Goal: Task Accomplishment & Management: Manage account settings

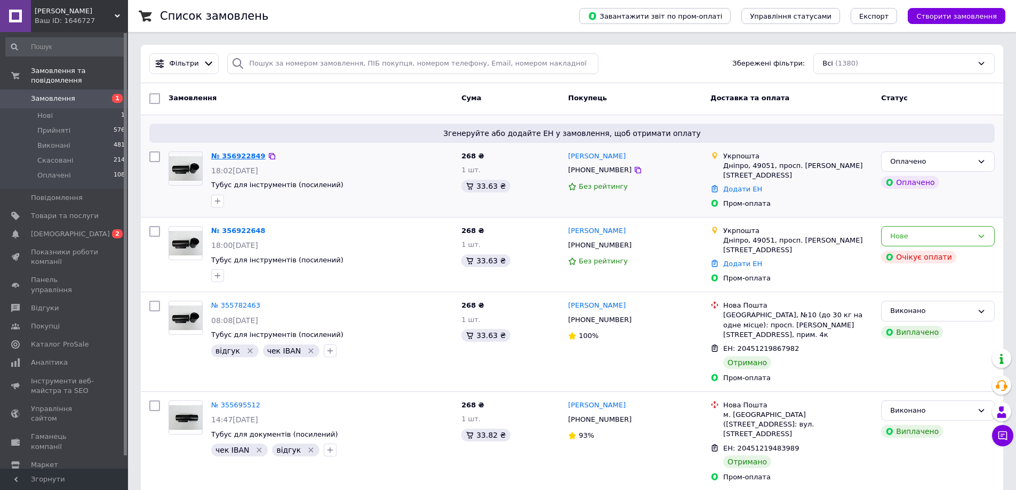
click at [245, 157] on link "№ 356922849" at bounding box center [238, 156] width 54 height 8
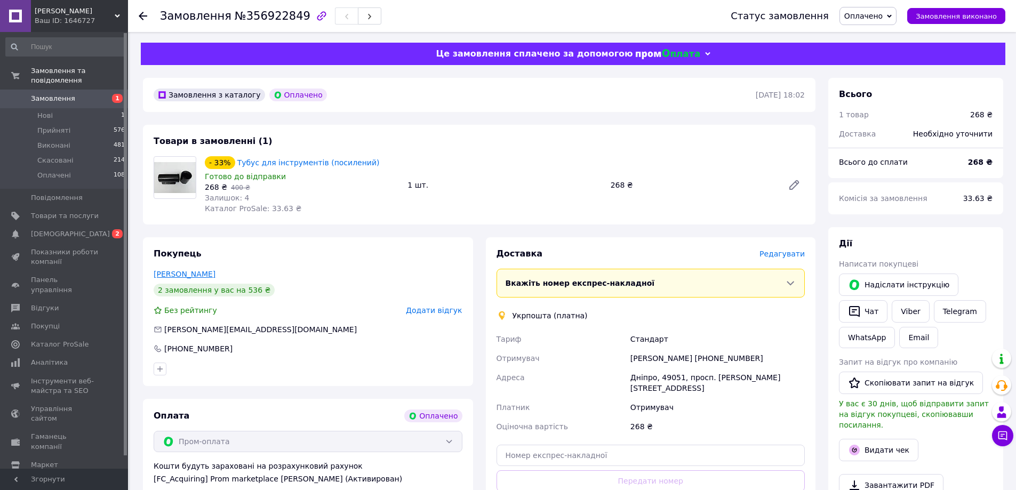
click at [215, 277] on link "[PERSON_NAME]" at bounding box center [185, 274] width 62 height 9
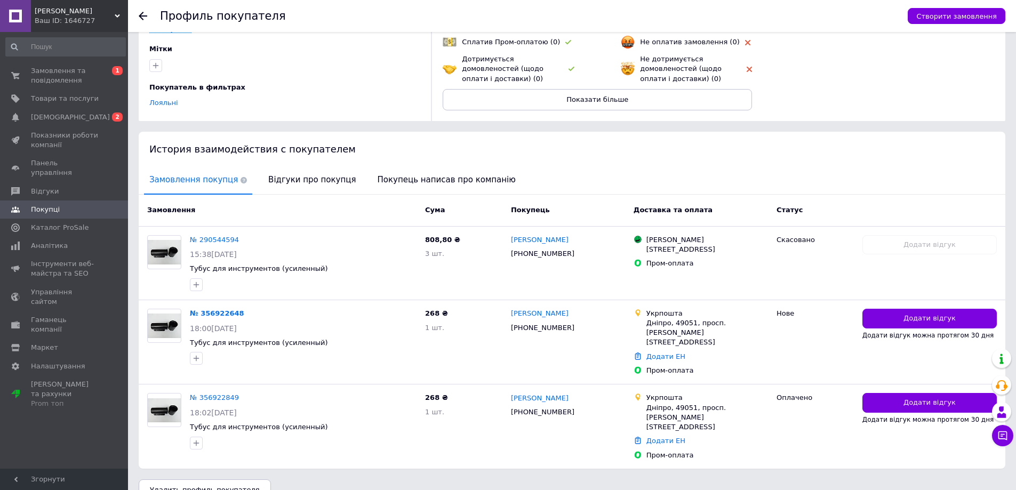
scroll to position [113, 0]
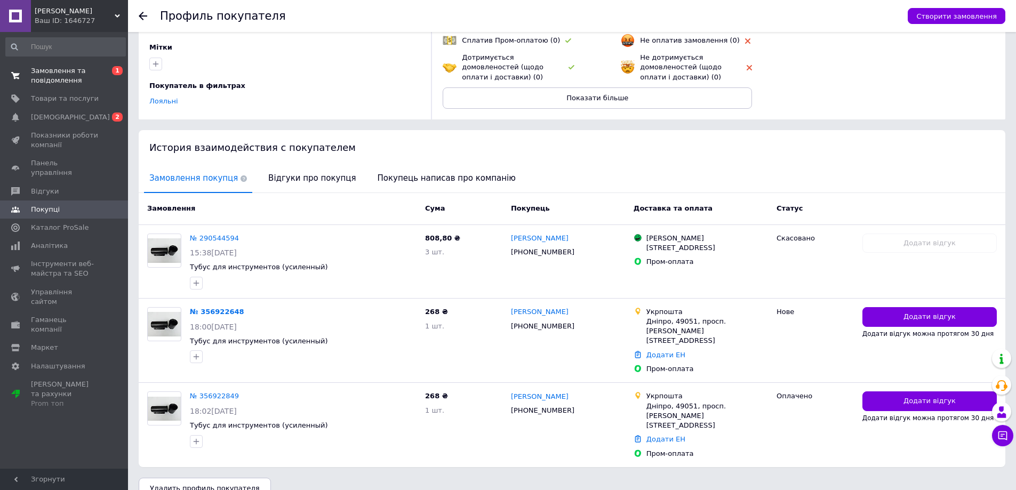
click at [65, 70] on span "Замовлення та повідомлення" at bounding box center [65, 75] width 68 height 19
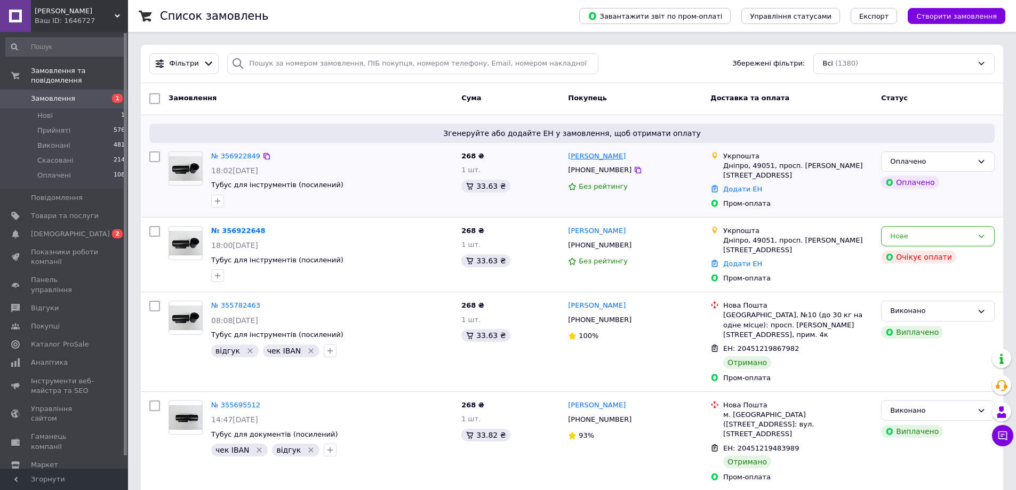
click at [598, 158] on link "[PERSON_NAME]" at bounding box center [597, 156] width 58 height 10
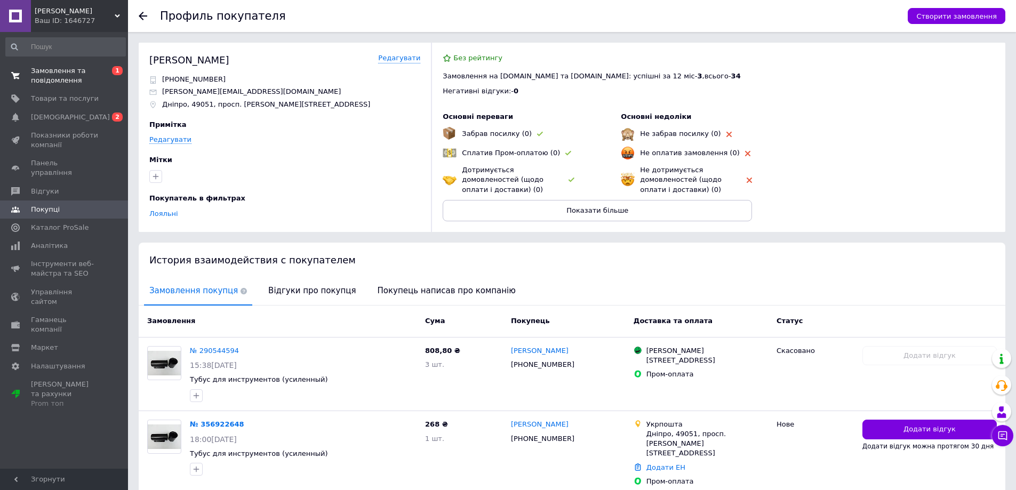
click at [42, 69] on span "Замовлення та повідомлення" at bounding box center [65, 75] width 68 height 19
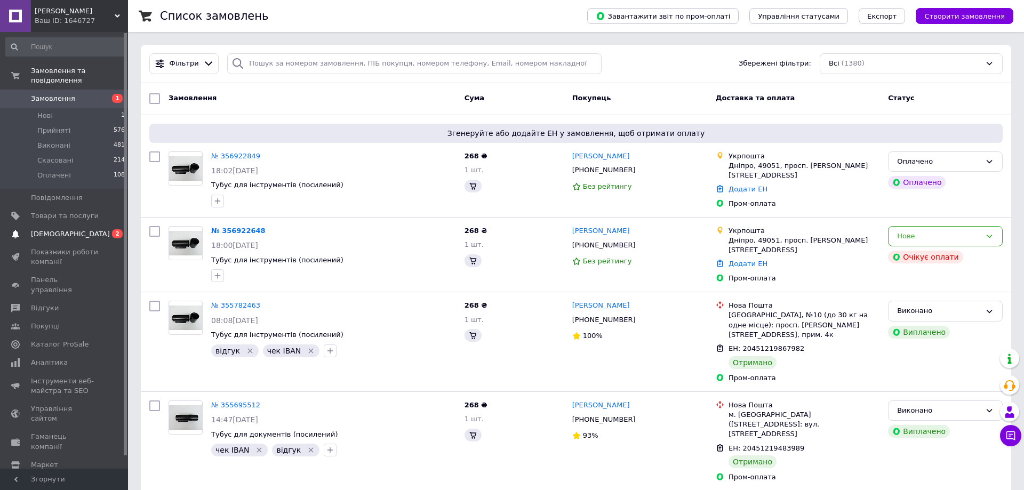
click at [83, 229] on span "[DEMOGRAPHIC_DATA]" at bounding box center [65, 234] width 68 height 10
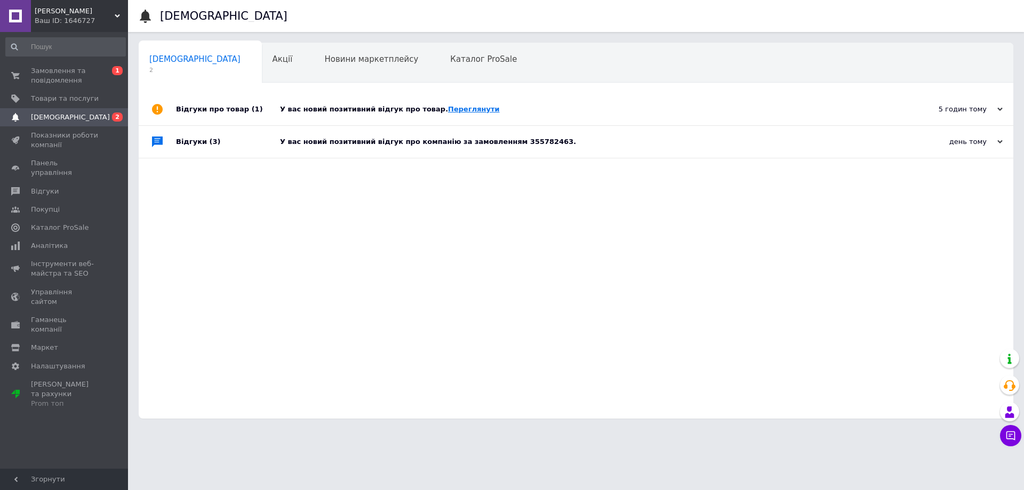
click at [448, 111] on link "Переглянути" at bounding box center [474, 109] width 52 height 8
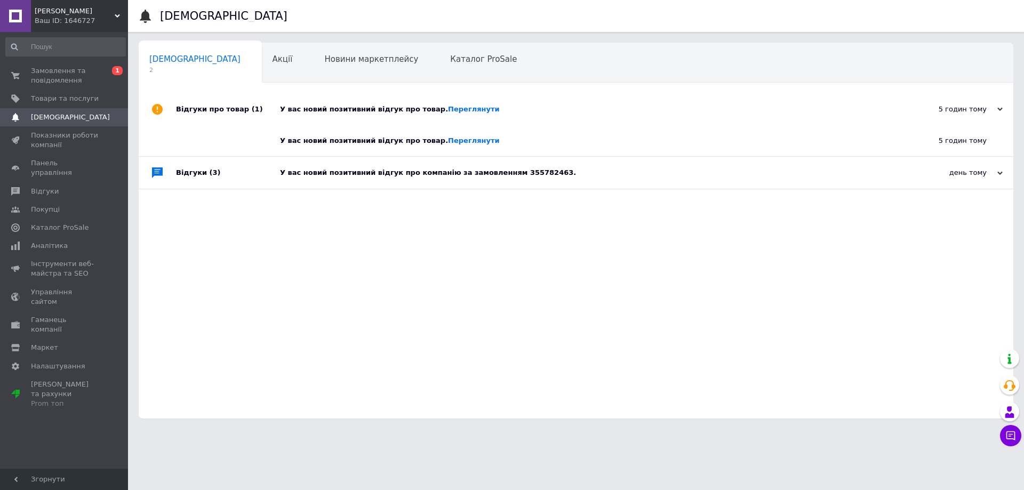
click at [370, 176] on div "У вас новий позитивний відгук про компанію за замовленням 355782463." at bounding box center [588, 173] width 616 height 10
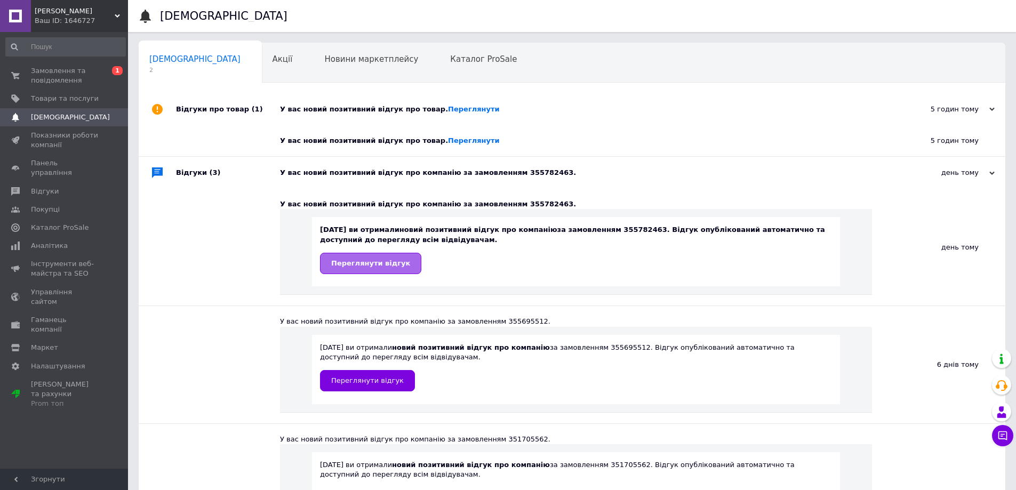
click at [391, 267] on span "Переглянути відгук" at bounding box center [370, 263] width 79 height 8
click at [76, 78] on span "Замовлення та повідомлення" at bounding box center [65, 75] width 68 height 19
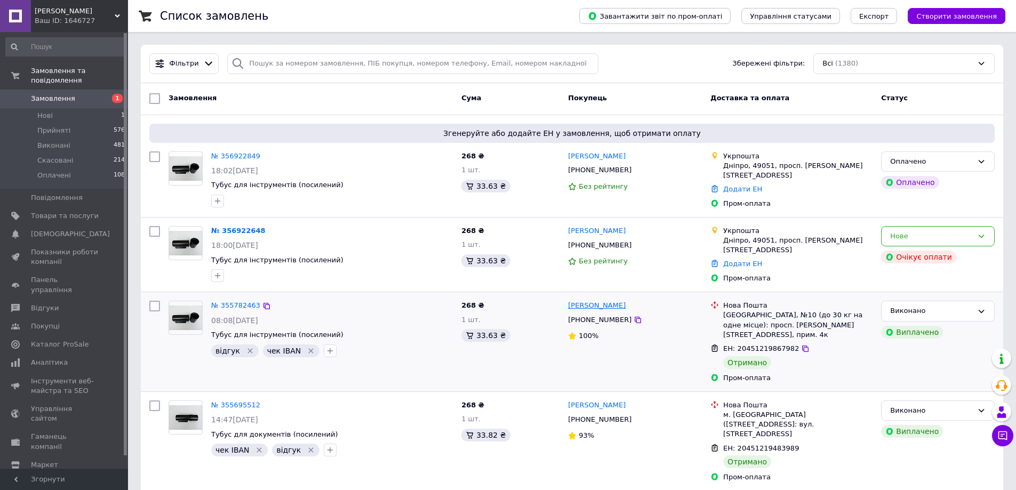
click at [593, 307] on link "[PERSON_NAME]" at bounding box center [597, 306] width 58 height 10
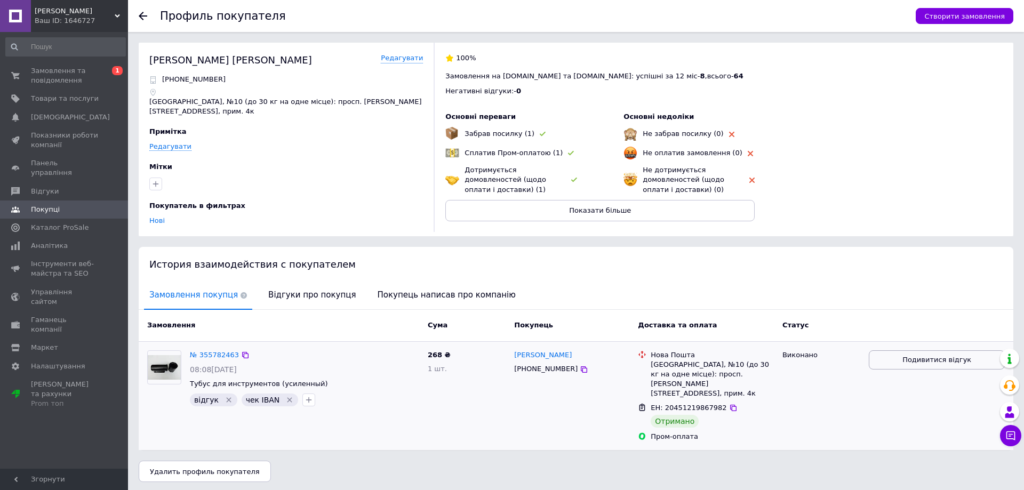
click at [933, 363] on span "Подивитися відгук" at bounding box center [936, 360] width 69 height 10
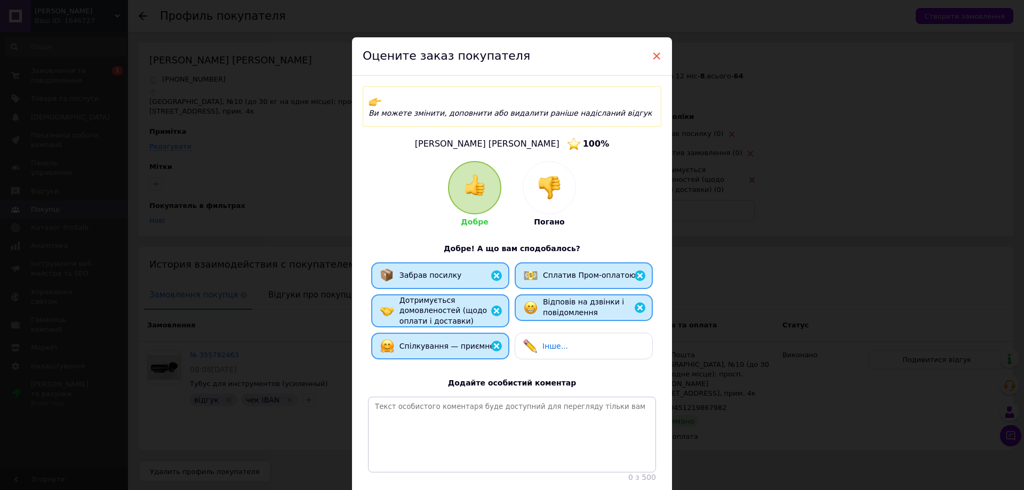
click at [652, 54] on span "×" at bounding box center [657, 56] width 10 height 18
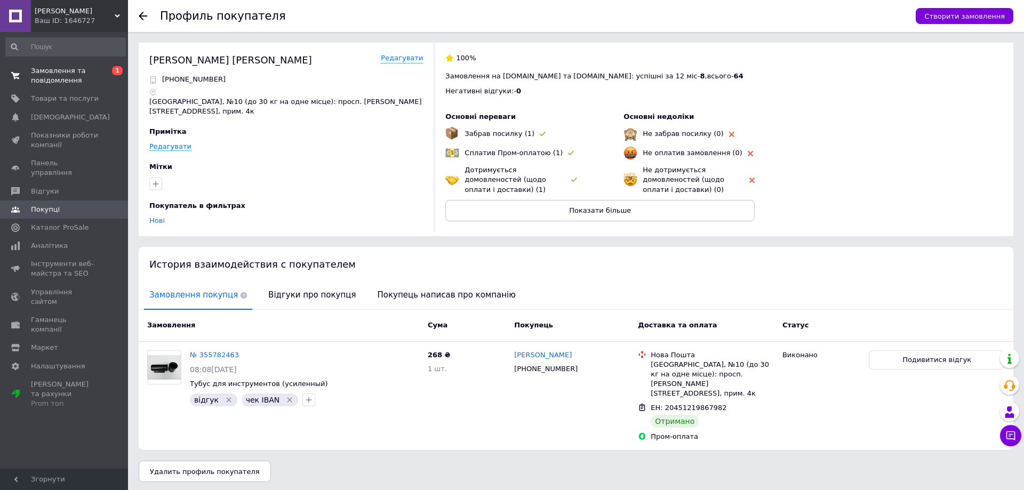
click at [75, 67] on span "Замовлення та повідомлення" at bounding box center [65, 75] width 68 height 19
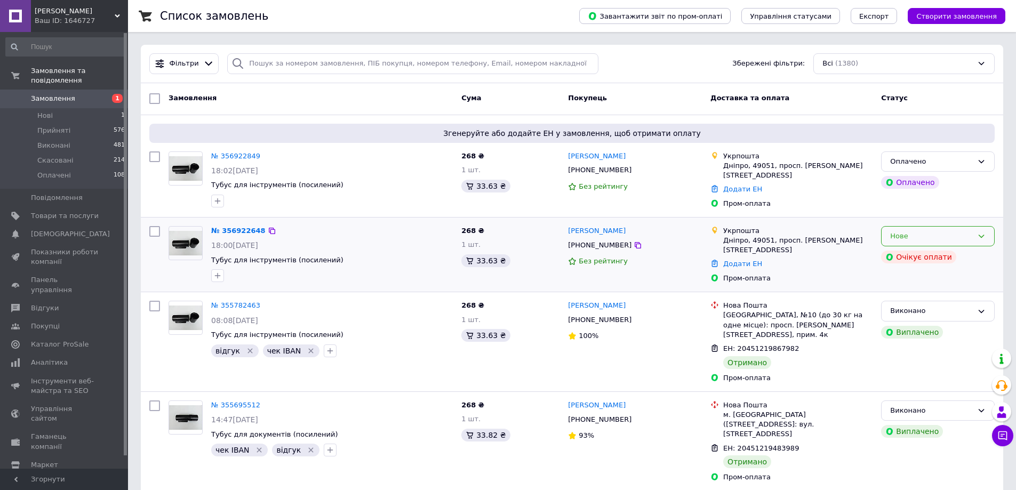
click at [981, 233] on icon at bounding box center [981, 236] width 9 height 9
click at [920, 295] on li "Скасовано" at bounding box center [938, 298] width 113 height 20
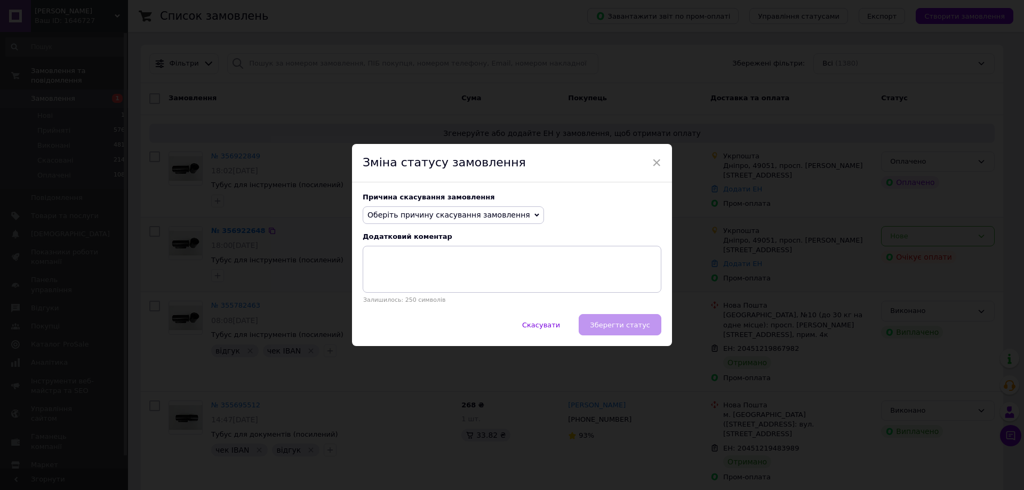
click at [447, 218] on span "Оберіть причину скасування замовлення" at bounding box center [448, 215] width 163 height 9
click at [433, 295] on li "Замовлення-дублікат" at bounding box center [453, 296] width 180 height 15
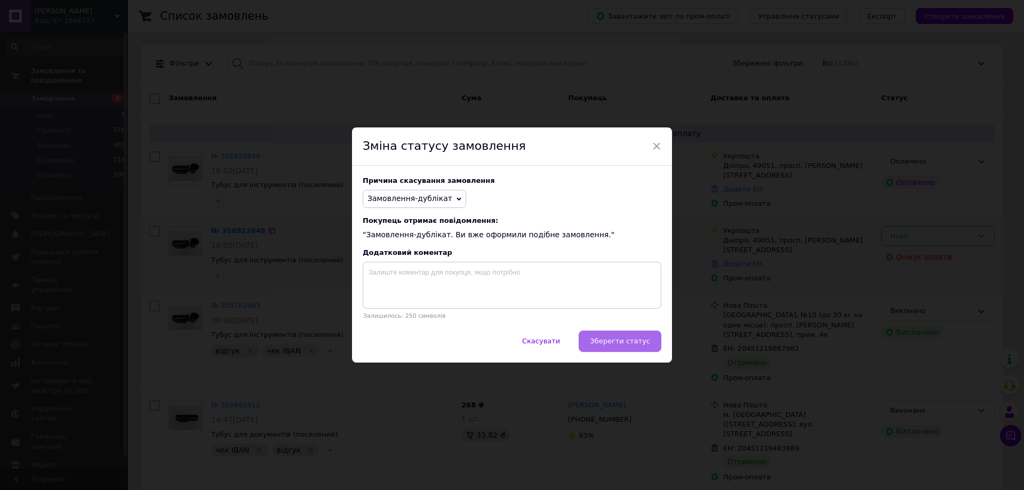
click at [637, 350] on button "Зберегти статус" at bounding box center [620, 341] width 83 height 21
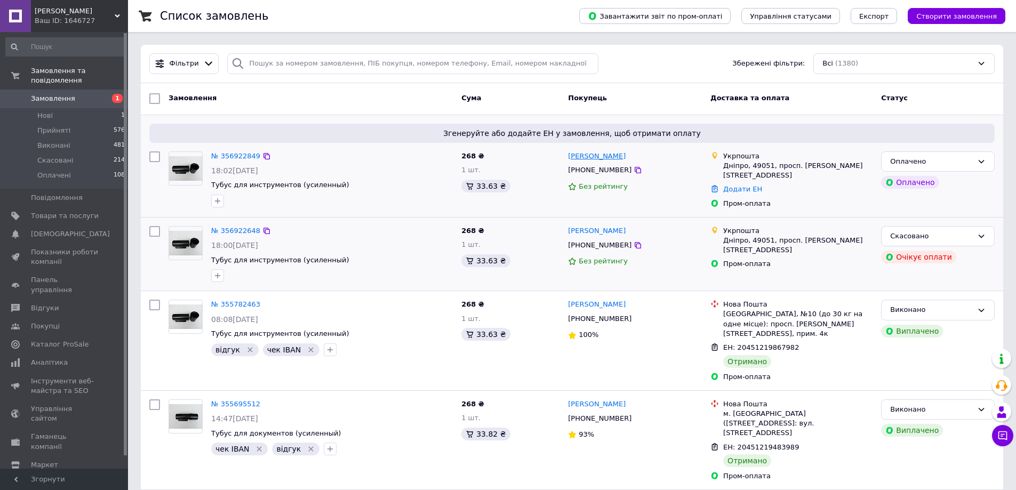
click at [606, 161] on link "[PERSON_NAME]" at bounding box center [597, 156] width 58 height 10
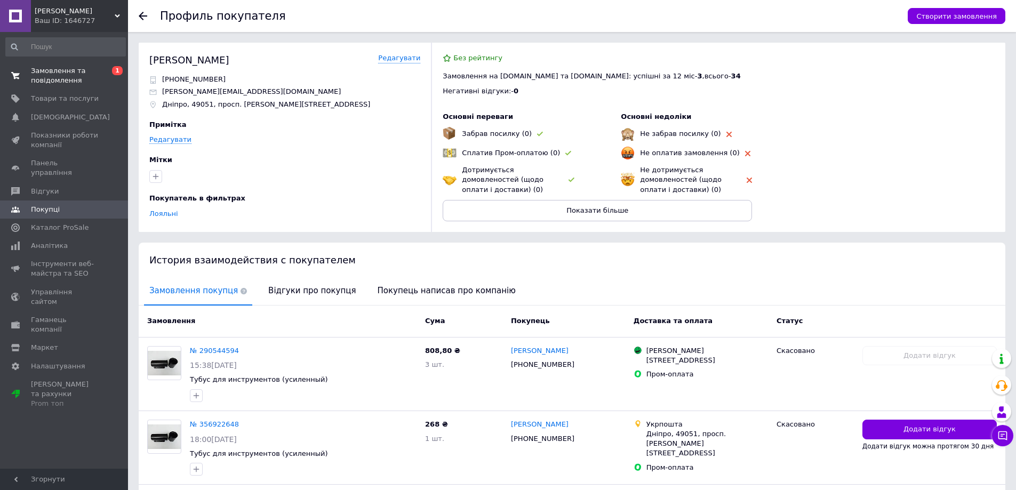
click at [46, 81] on span "Замовлення та повідомлення" at bounding box center [65, 75] width 68 height 19
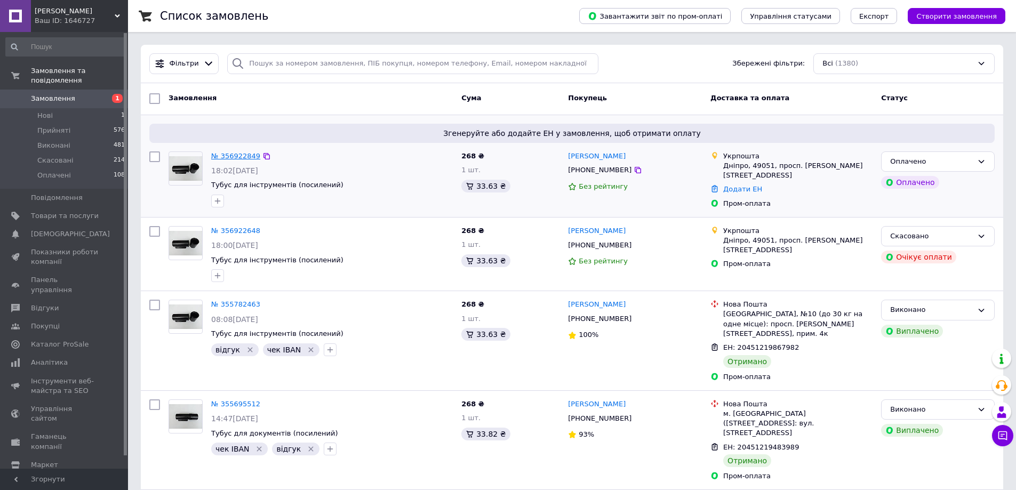
click at [229, 154] on link "№ 356922849" at bounding box center [235, 156] width 49 height 8
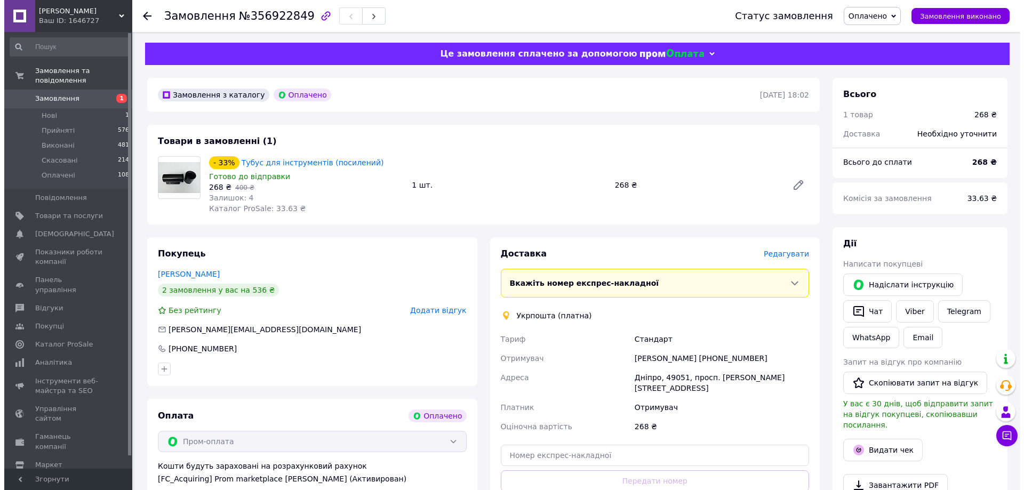
scroll to position [53, 0]
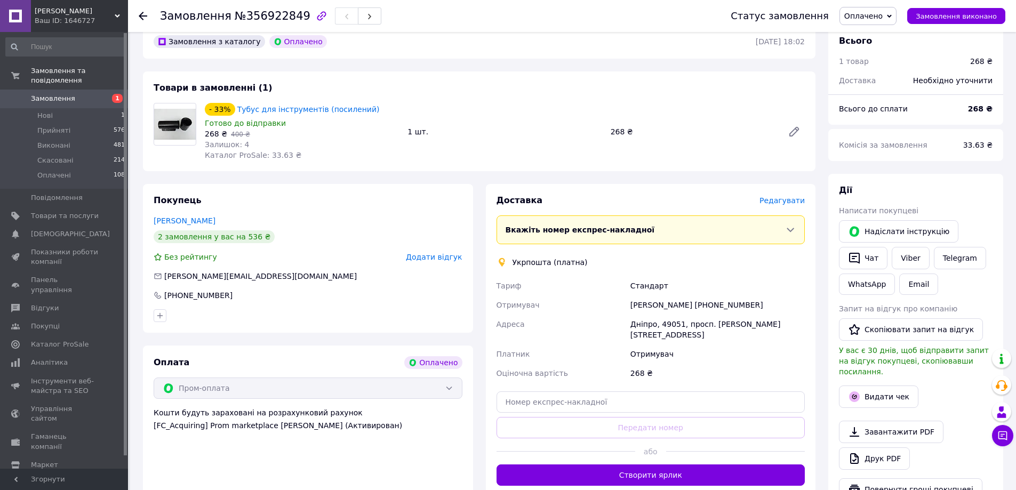
click at [789, 202] on span "Редагувати" at bounding box center [782, 200] width 45 height 9
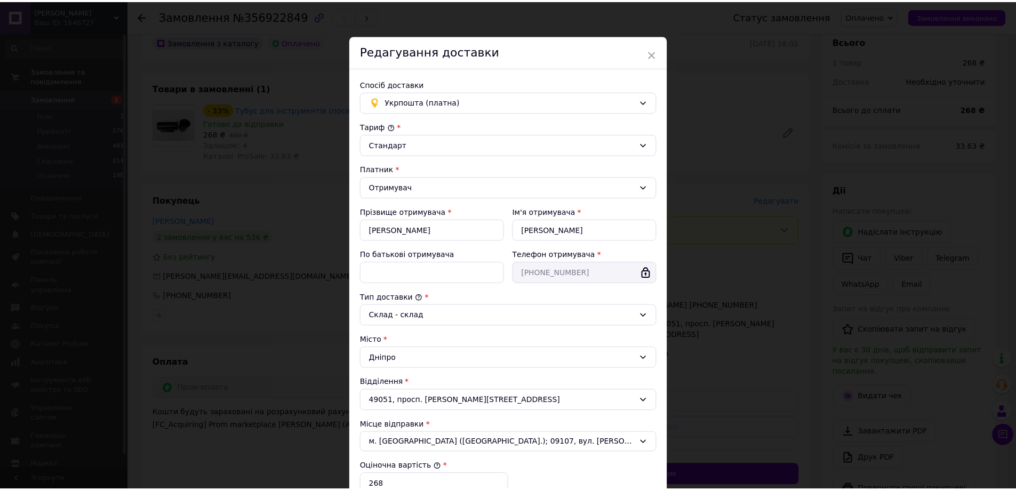
scroll to position [0, 0]
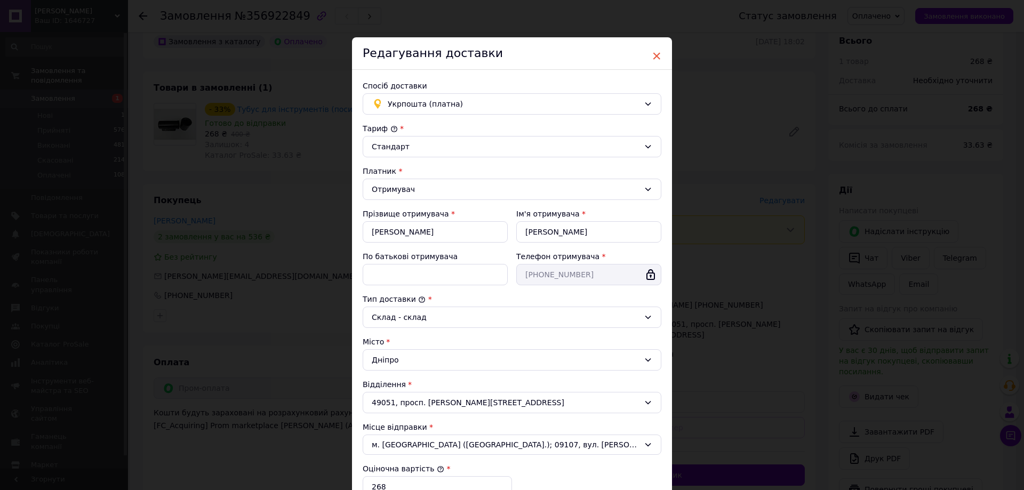
click at [652, 58] on span "×" at bounding box center [657, 56] width 10 height 18
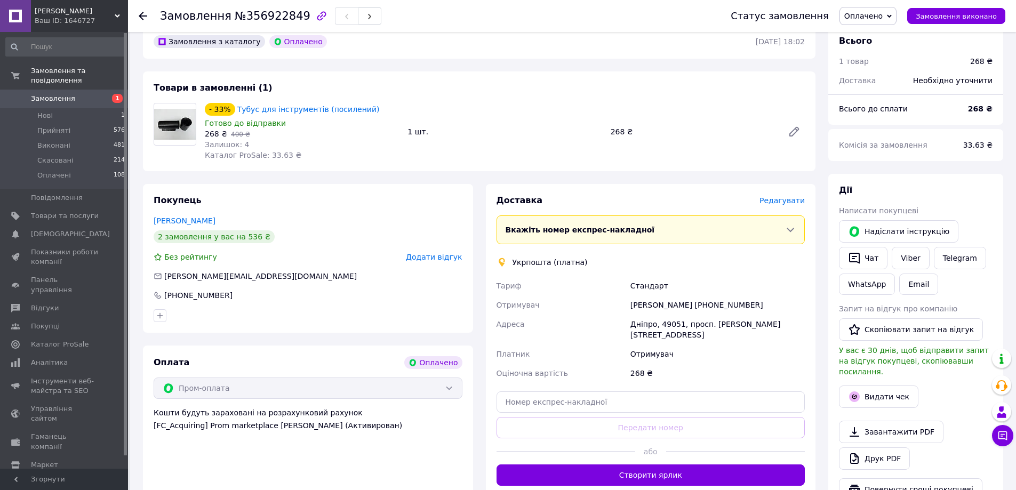
scroll to position [107, 0]
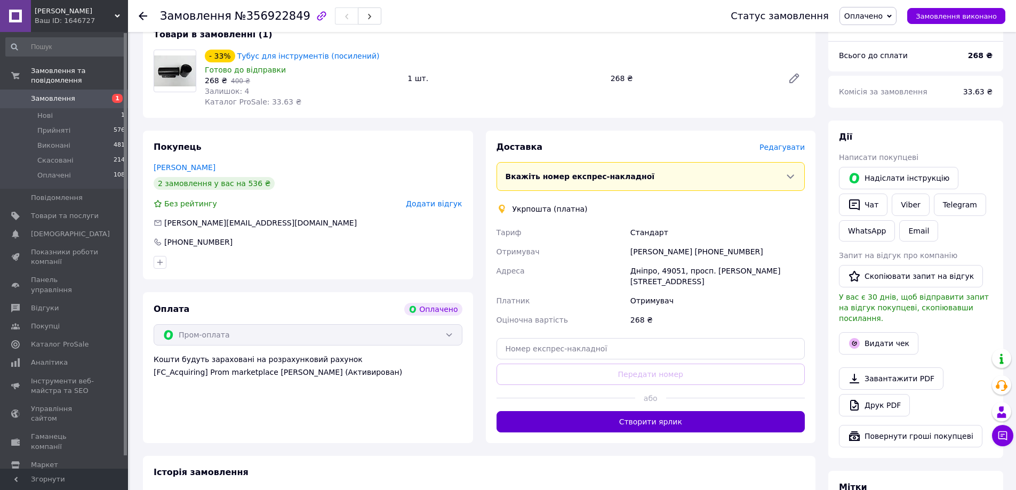
click at [698, 416] on button "Створити ярлик" at bounding box center [651, 421] width 309 height 21
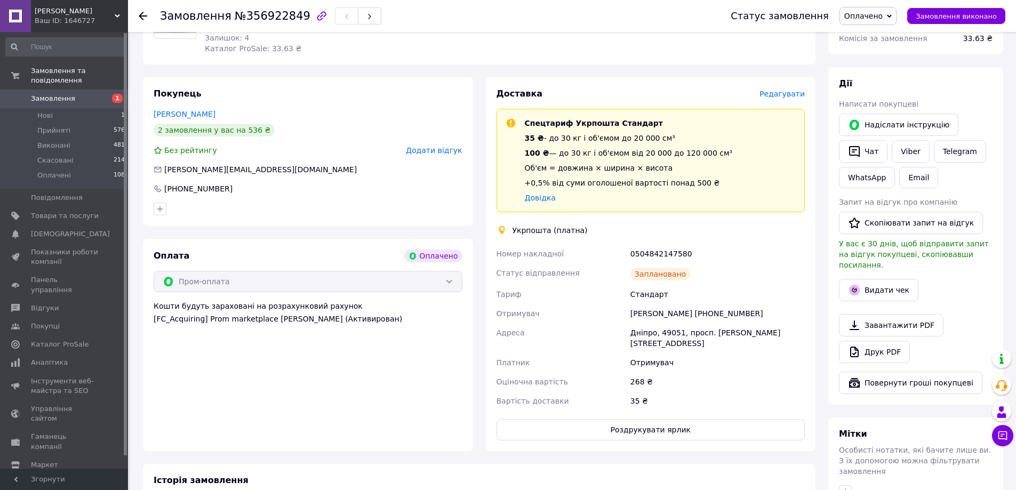
scroll to position [0, 0]
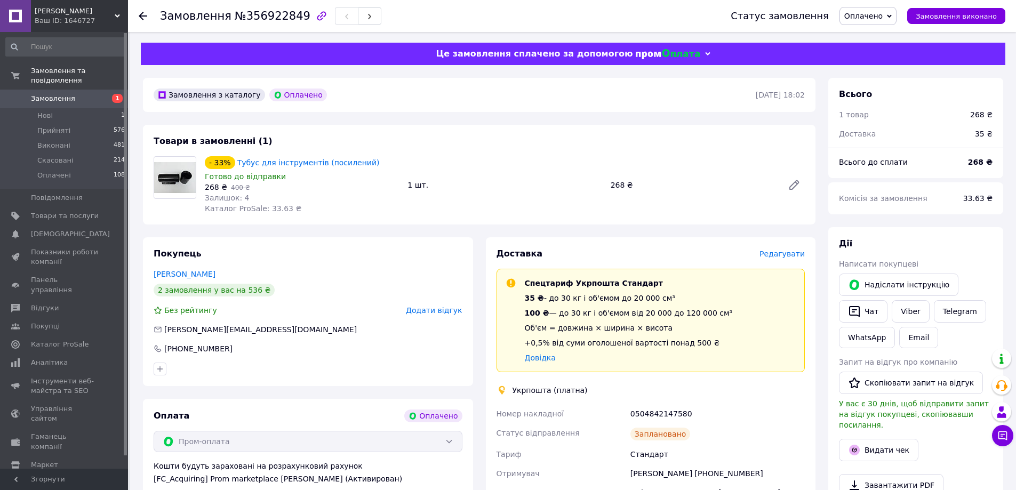
click at [59, 94] on span "Замовлення" at bounding box center [53, 99] width 44 height 10
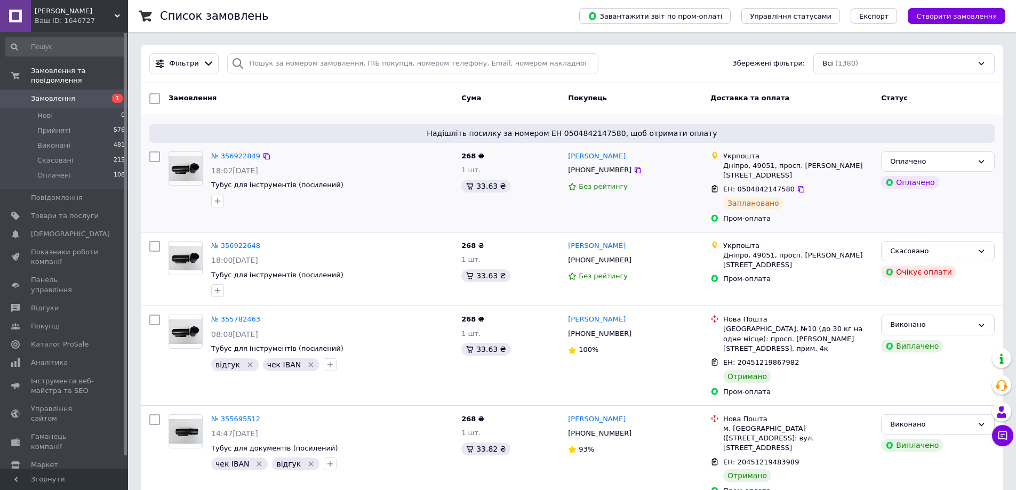
click at [242, 161] on div "№ 356922849" at bounding box center [235, 156] width 51 height 12
click at [241, 159] on link "№ 356922849" at bounding box center [235, 156] width 49 height 8
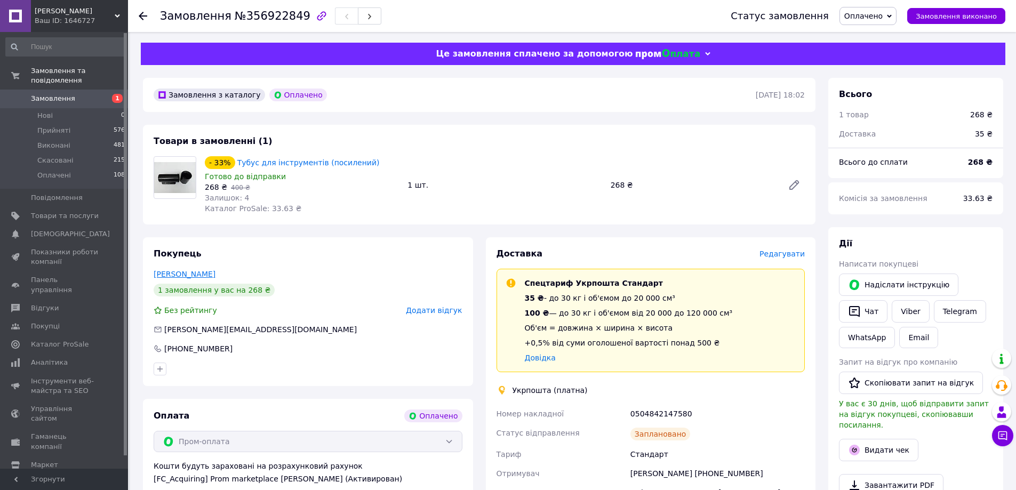
click at [215, 270] on link "[PERSON_NAME]" at bounding box center [185, 274] width 62 height 9
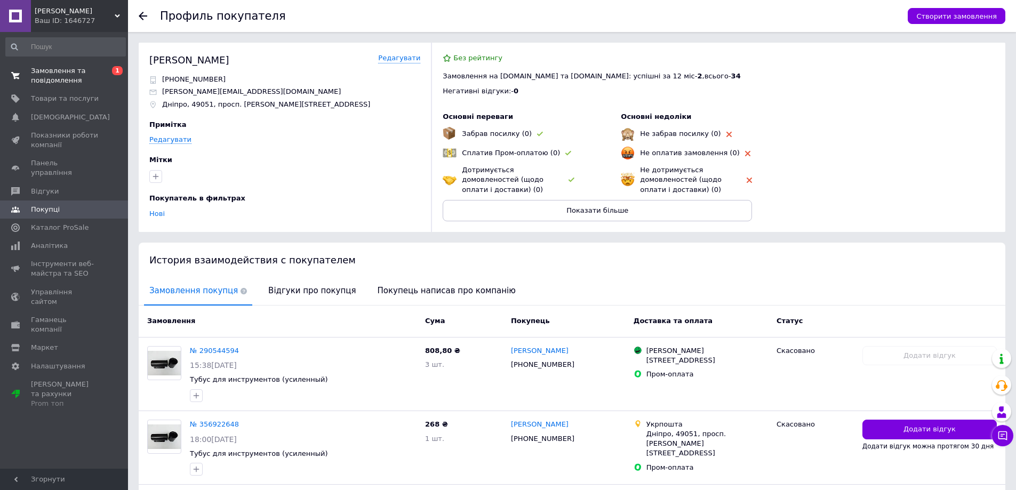
click at [45, 80] on span "Замовлення та повідомлення" at bounding box center [65, 75] width 68 height 19
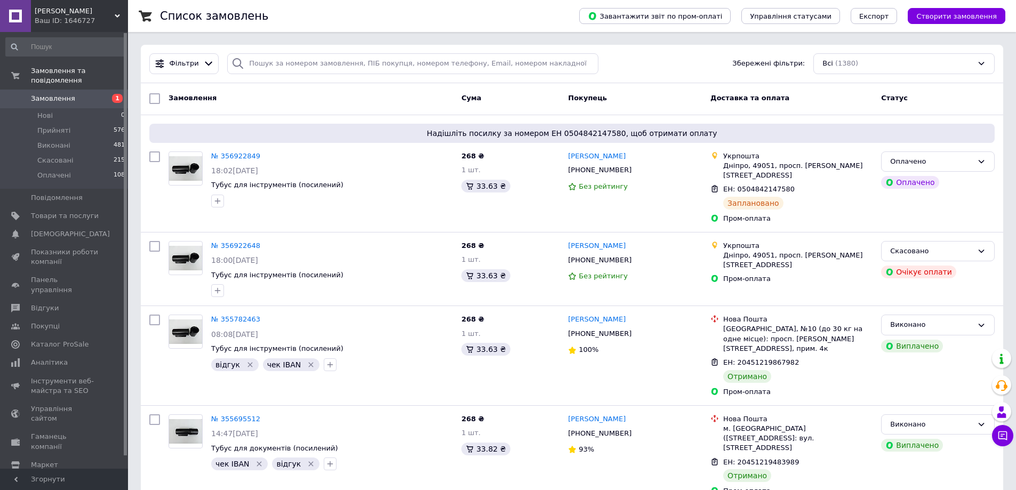
click at [63, 94] on span "Замовлення" at bounding box center [53, 99] width 44 height 10
